Goal: Information Seeking & Learning: Find specific fact

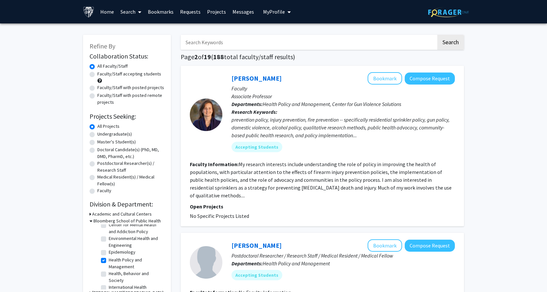
click at [210, 42] on input "Search Keywords" at bounding box center [309, 42] width 256 height 15
paste input "[PERSON_NAME]"
type input "[PERSON_NAME]"
click at [437, 35] on button "Search" at bounding box center [450, 42] width 27 height 15
checkbox input "false"
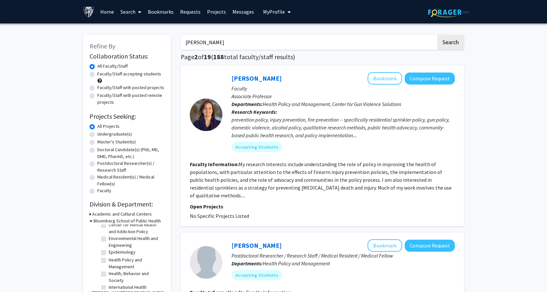
checkbox input "false"
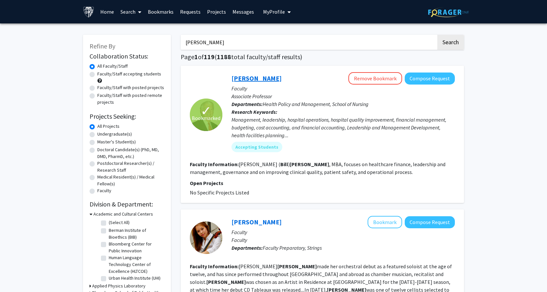
click at [246, 77] on link "[PERSON_NAME]" at bounding box center [257, 78] width 50 height 8
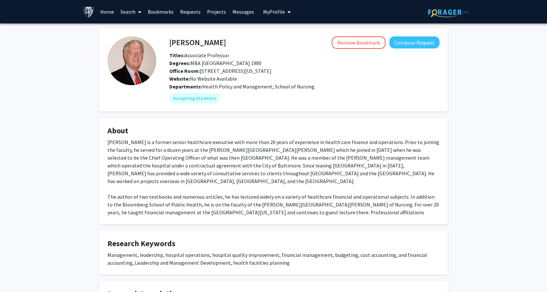
click at [173, 43] on h4 "[PERSON_NAME]" at bounding box center [197, 42] width 57 height 12
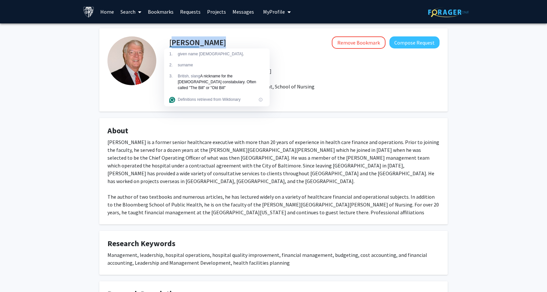
copy h4 "[PERSON_NAME]"
click at [108, 176] on div "[PERSON_NAME] is a former senior healthcare executive with more than 20 years o…" at bounding box center [273, 185] width 332 height 94
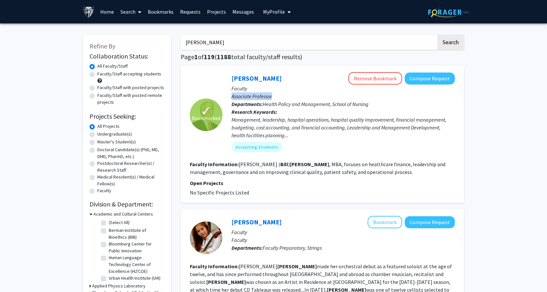
drag, startPoint x: 232, startPoint y: 97, endPoint x: 277, endPoint y: 97, distance: 45.6
click at [277, 97] on p "Associate Professor" at bounding box center [343, 96] width 223 height 8
copy p "Associate Professor"
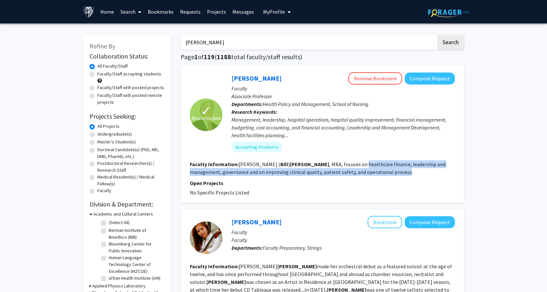
drag, startPoint x: 318, startPoint y: 165, endPoint x: 347, endPoint y: 172, distance: 30.1
click at [347, 172] on fg-read-more "[PERSON_NAME] ( [PERSON_NAME] ) [PERSON_NAME] , MBA, focuses on healthcare fina…" at bounding box center [318, 168] width 256 height 14
copy fg-read-more "healthcare finance, leadership and management, governance and on improving clin…"
